Goal: Check status: Check status

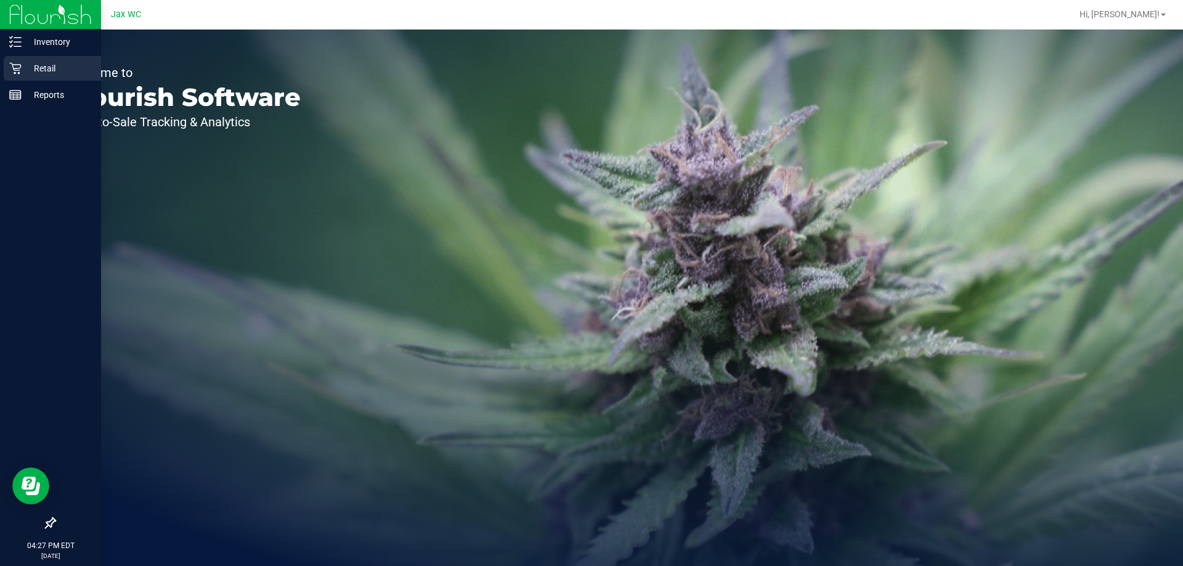
click at [28, 57] on div "Retail" at bounding box center [52, 68] width 97 height 25
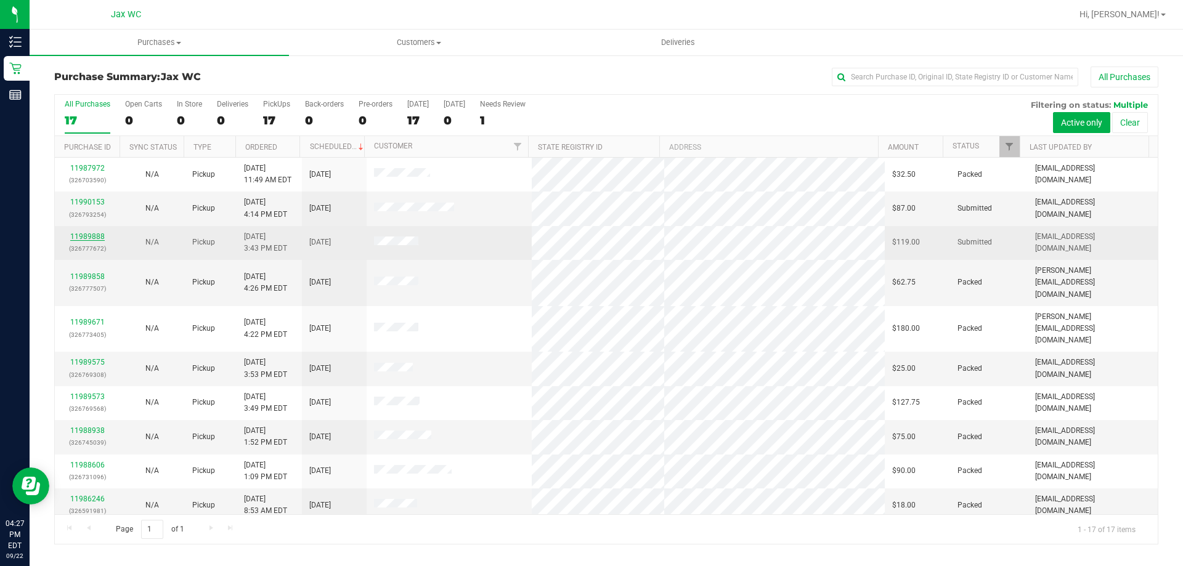
click at [97, 236] on link "11989888" at bounding box center [87, 236] width 35 height 9
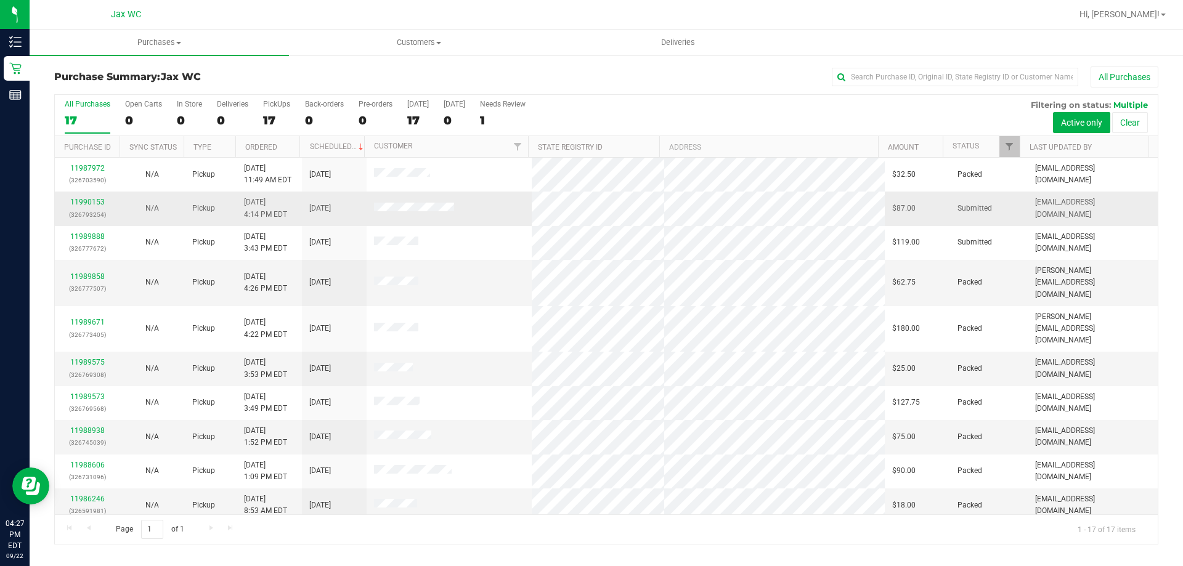
click at [62, 197] on div "11990153 (326793254)" at bounding box center [87, 208] width 50 height 23
click at [81, 197] on div "11990153 (326793254)" at bounding box center [87, 208] width 50 height 23
click at [89, 197] on div "11990153 (326793254)" at bounding box center [87, 208] width 50 height 23
click at [91, 200] on link "11990153" at bounding box center [87, 202] width 35 height 9
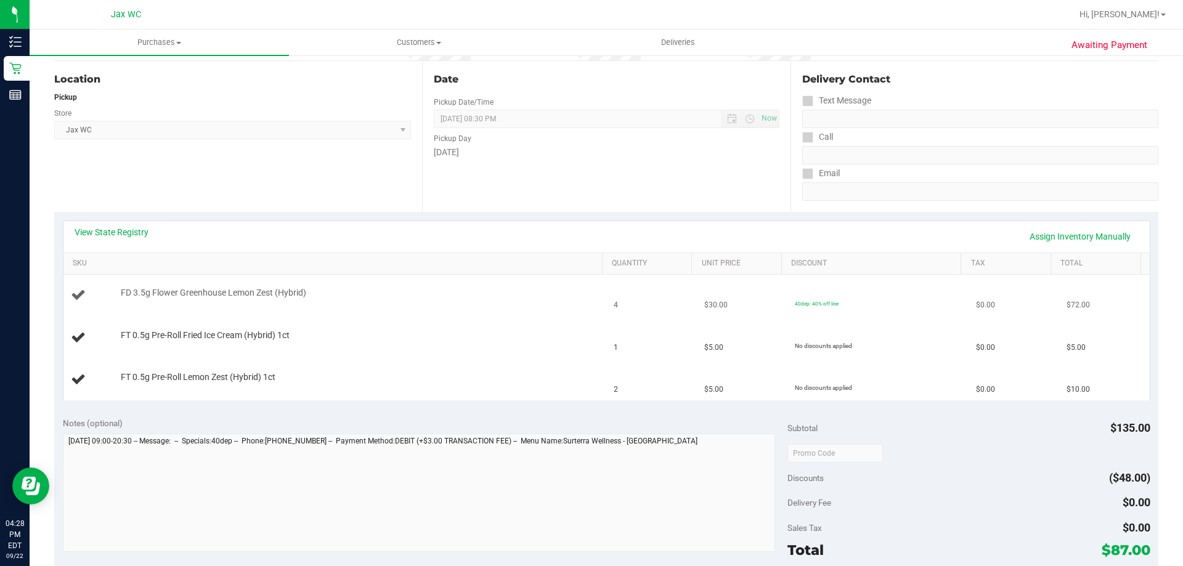
scroll to position [123, 0]
